Goal: Task Accomplishment & Management: Manage account settings

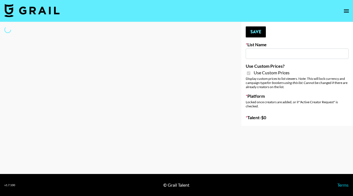
type input "Dietary Supp Brand"
checkbox input "true"
select select "Brand"
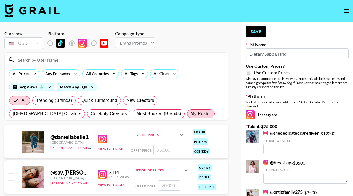
click at [190, 116] on span "My Roster" at bounding box center [200, 114] width 20 height 7
click at [190, 114] on input "My Roster" at bounding box center [190, 114] width 0 height 0
radio input "true"
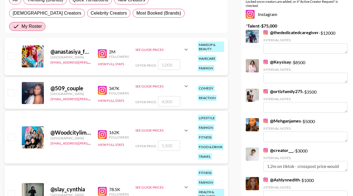
scroll to position [100, 0]
click at [13, 78] on div "@ 509_couple [GEOGRAPHIC_DATA] [EMAIL_ADDRESS][PERSON_NAME][DOMAIN_NAME] 347K F…" at bounding box center [116, 93] width 224 height 31
click at [13, 90] on input "checkbox" at bounding box center [11, 93] width 7 height 7
checkbox input "true"
type input "4000"
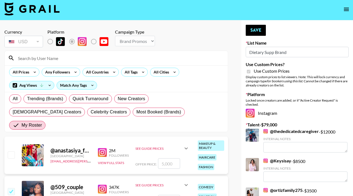
scroll to position [0, 0]
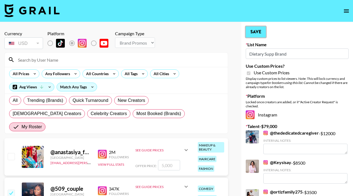
click at [252, 33] on button "Save" at bounding box center [256, 31] width 20 height 11
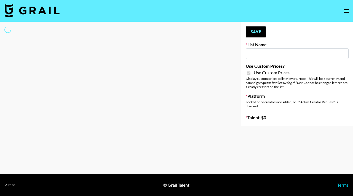
type input "Kids / Toy Accounts"
checkbox input "true"
select select "Brand"
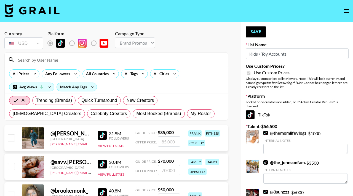
click at [131, 109] on div "All Trending (Brands) Quick Turnaround New Creators [DEMOGRAPHIC_DATA] Creators…" at bounding box center [116, 107] width 216 height 26
click at [190, 113] on span "My Roster" at bounding box center [200, 114] width 20 height 7
click at [190, 114] on input "My Roster" at bounding box center [190, 114] width 0 height 0
radio input "true"
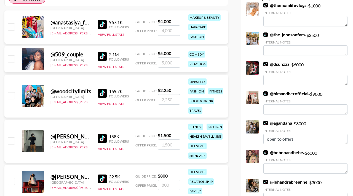
scroll to position [124, 0]
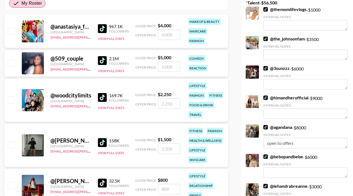
click at [10, 182] on input "checkbox" at bounding box center [11, 185] width 7 height 7
checkbox input "true"
type input "800"
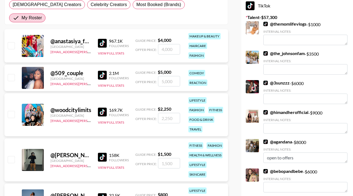
scroll to position [109, 0]
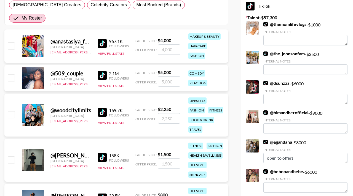
click at [12, 74] on input "checkbox" at bounding box center [11, 77] width 7 height 7
checkbox input "true"
type input "5000"
click at [14, 111] on input "checkbox" at bounding box center [11, 114] width 7 height 7
checkbox input "true"
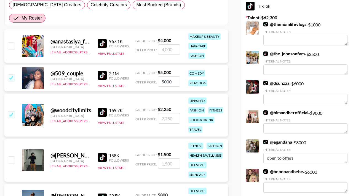
type input "2250"
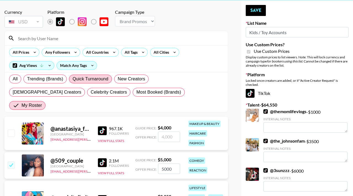
scroll to position [13, 0]
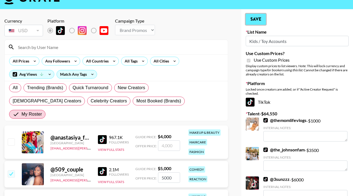
click at [265, 21] on button "Save" at bounding box center [256, 19] width 20 height 11
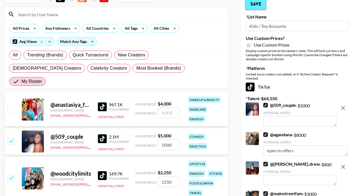
scroll to position [0, 0]
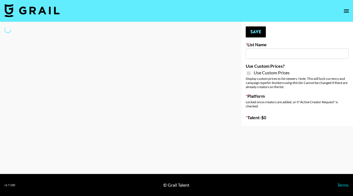
type input "Wavytalk ([DATE])"
checkbox input "true"
select select "Brand"
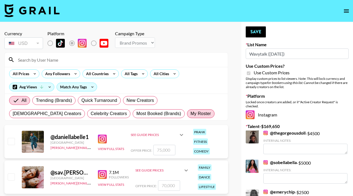
click at [190, 112] on span "My Roster" at bounding box center [200, 114] width 20 height 7
click at [190, 114] on input "My Roster" at bounding box center [190, 114] width 0 height 0
radio input "true"
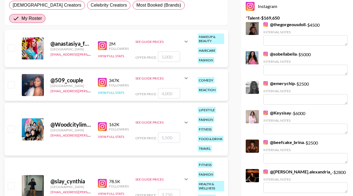
scroll to position [121, 0]
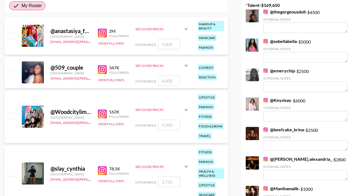
click at [10, 69] on input "checkbox" at bounding box center [11, 72] width 7 height 7
checkbox input "true"
type input "4000"
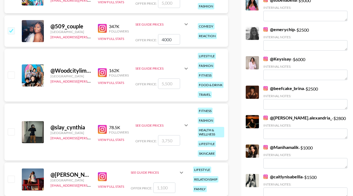
scroll to position [163, 0]
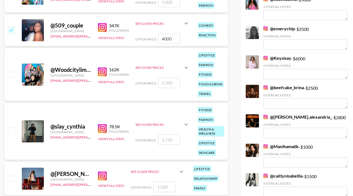
click at [10, 128] on input "checkbox" at bounding box center [11, 131] width 7 height 7
checkbox input "true"
type input "3750"
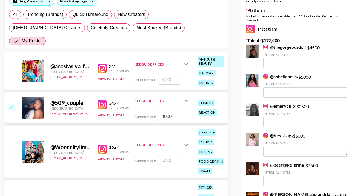
scroll to position [164, 0]
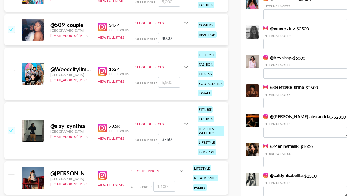
click at [10, 171] on div "@ Kaitlyndrew United States hadlea.lindstrom@grail-talent.com View Full Stats S…" at bounding box center [116, 178] width 224 height 33
click at [11, 174] on input "checkbox" at bounding box center [11, 177] width 7 height 7
checkbox input "true"
type input "1100"
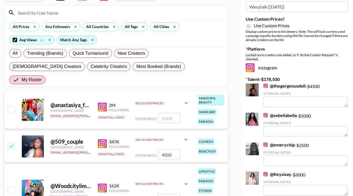
scroll to position [0, 0]
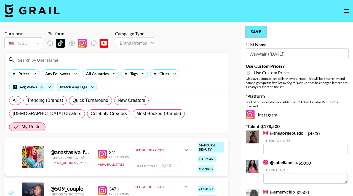
click at [258, 30] on button "Save" at bounding box center [256, 31] width 20 height 11
